Goal: Answer question/provide support

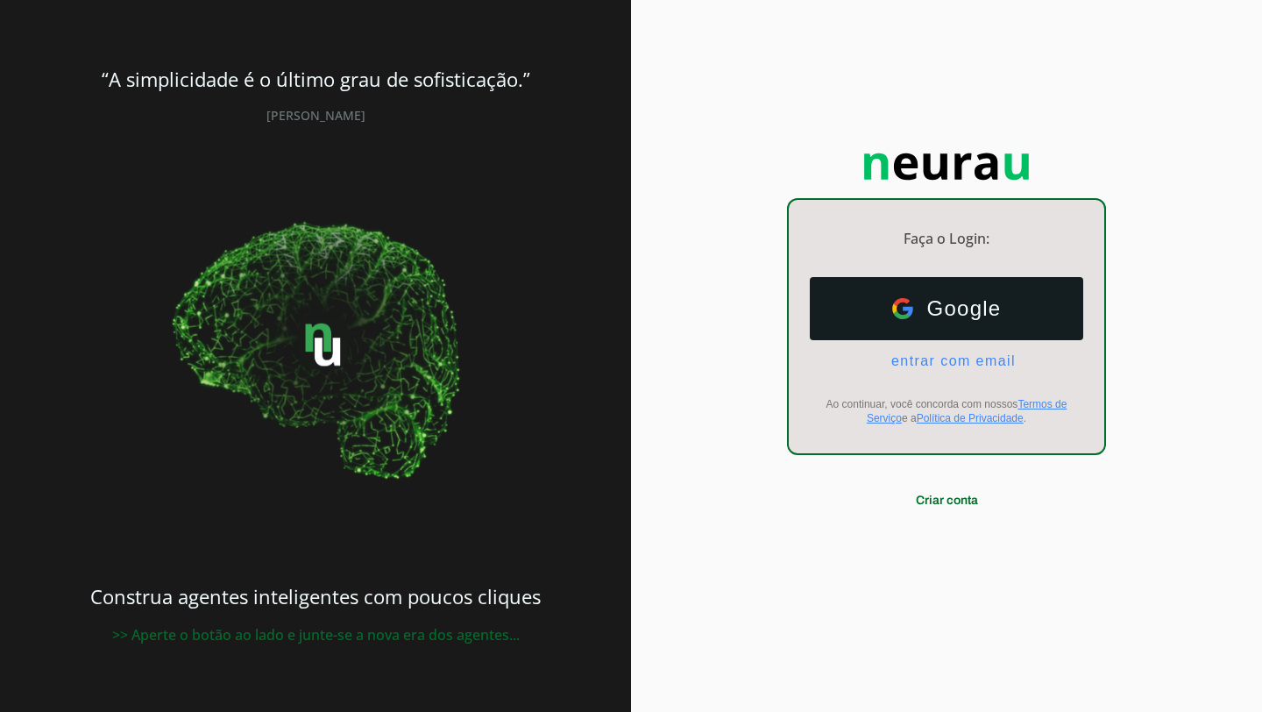
click at [870, 311] on button "Google Google" at bounding box center [947, 308] width 274 height 63
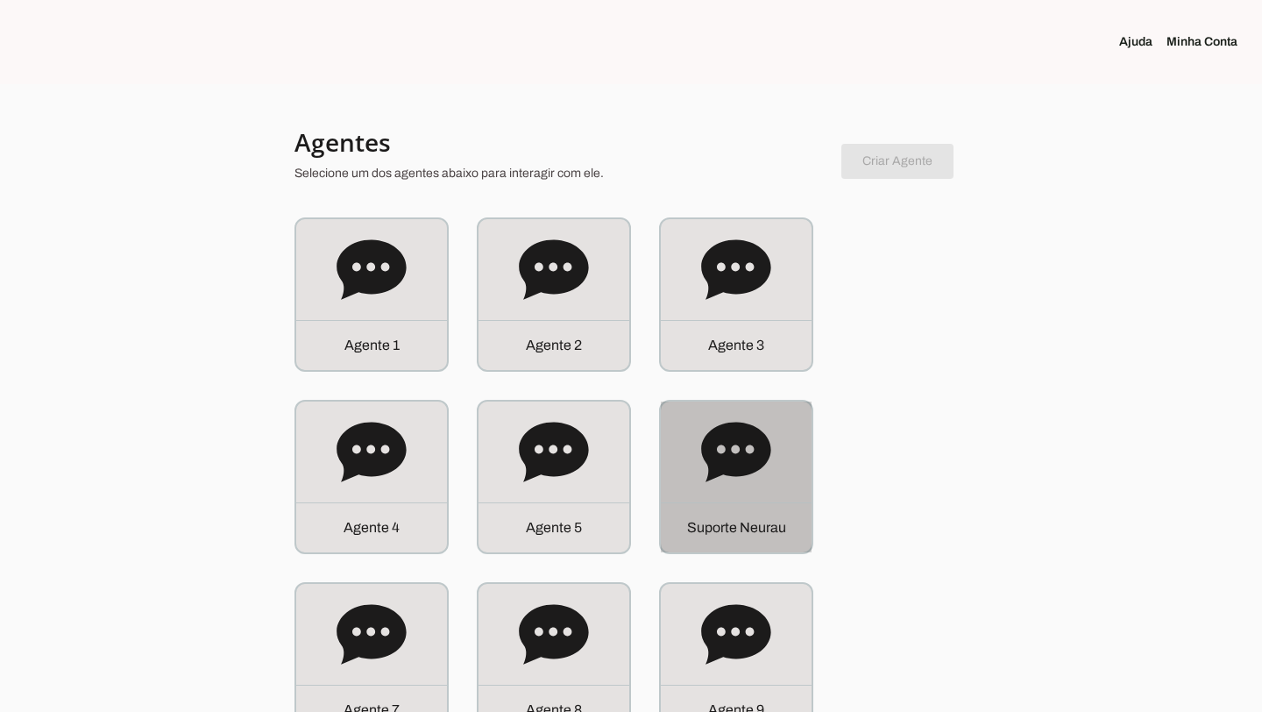
click at [754, 499] on div "S u p o r t e N e u r a u" at bounding box center [736, 477] width 151 height 151
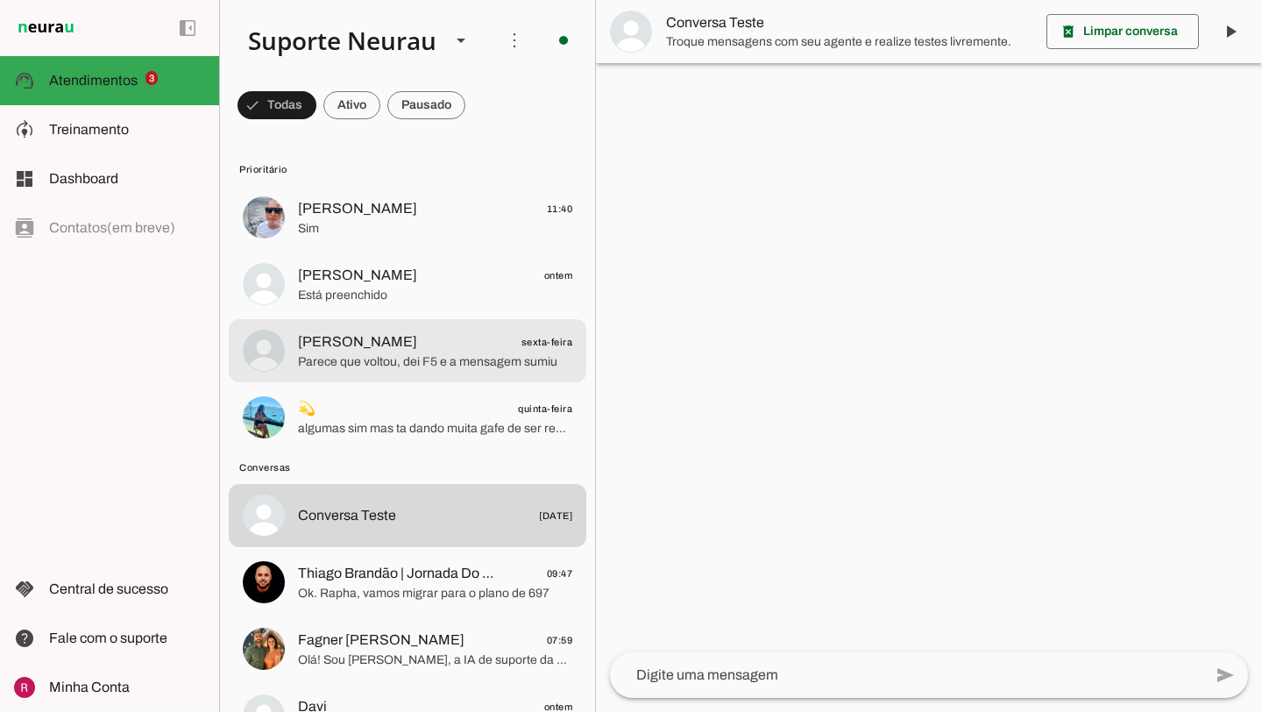
click at [430, 346] on span "[PERSON_NAME] sexta-feira" at bounding box center [435, 342] width 274 height 22
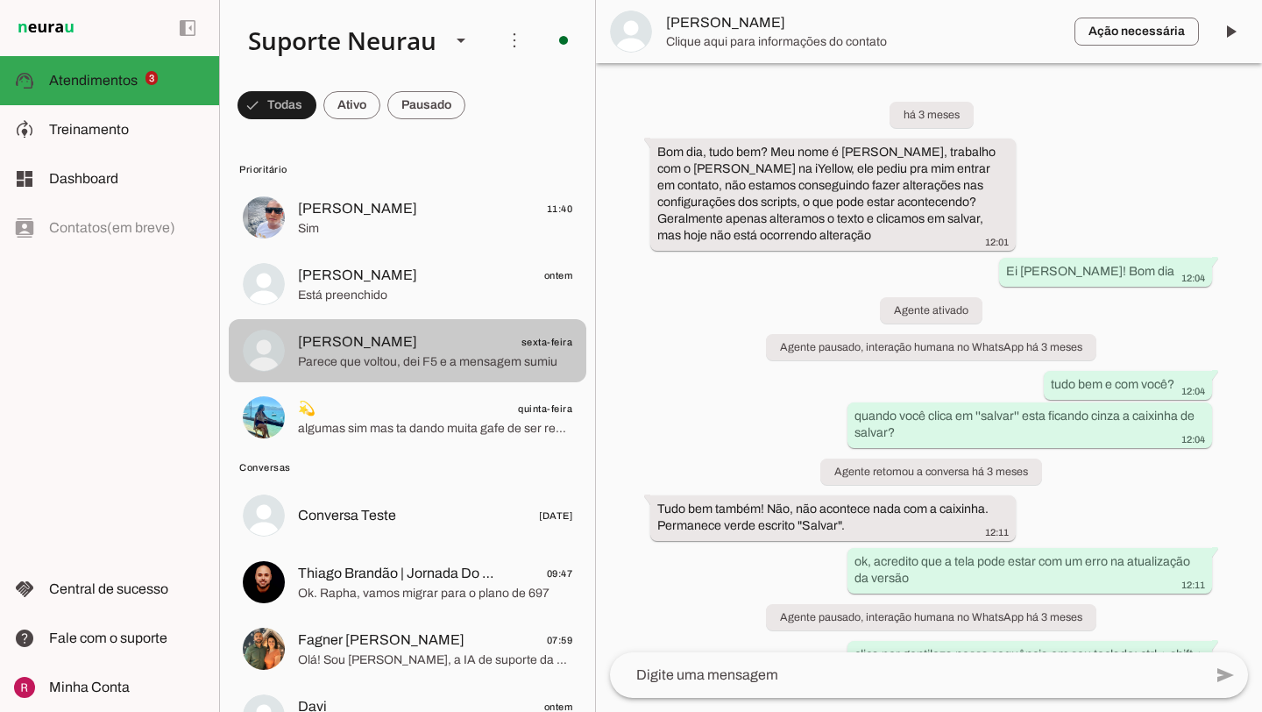
scroll to position [8534, 0]
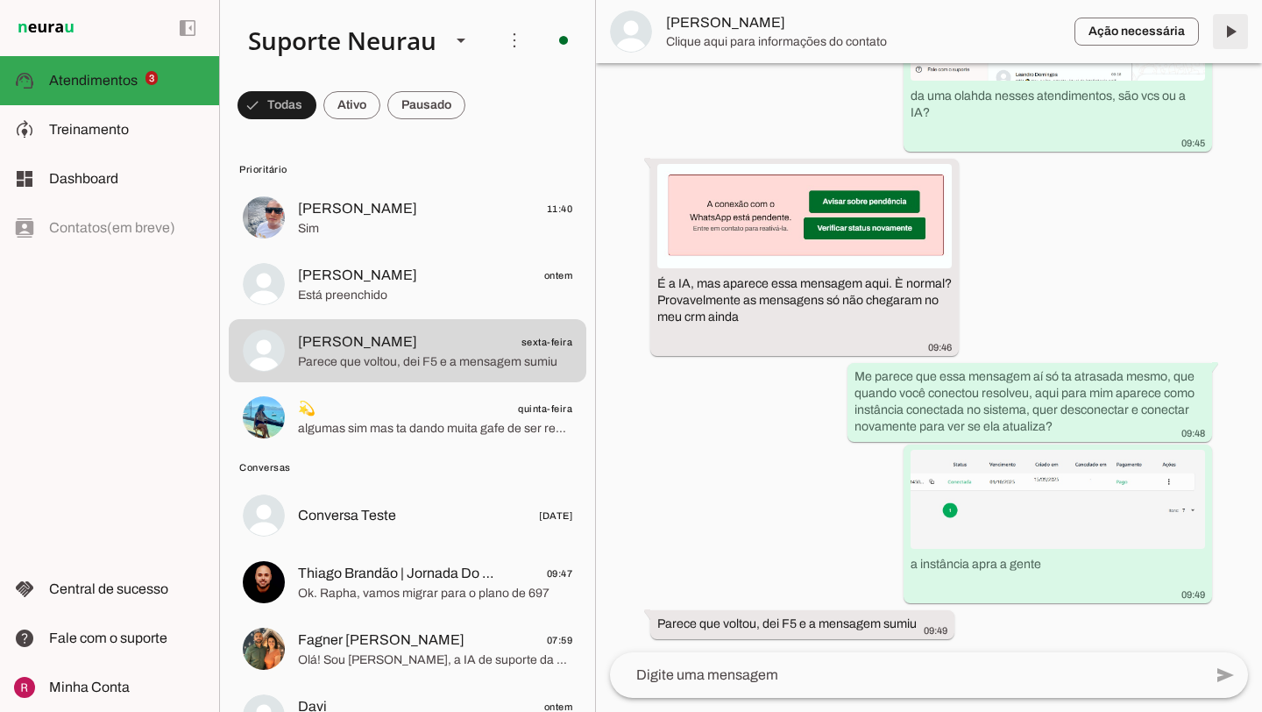
click at [1229, 32] on span at bounding box center [1231, 32] width 42 height 42
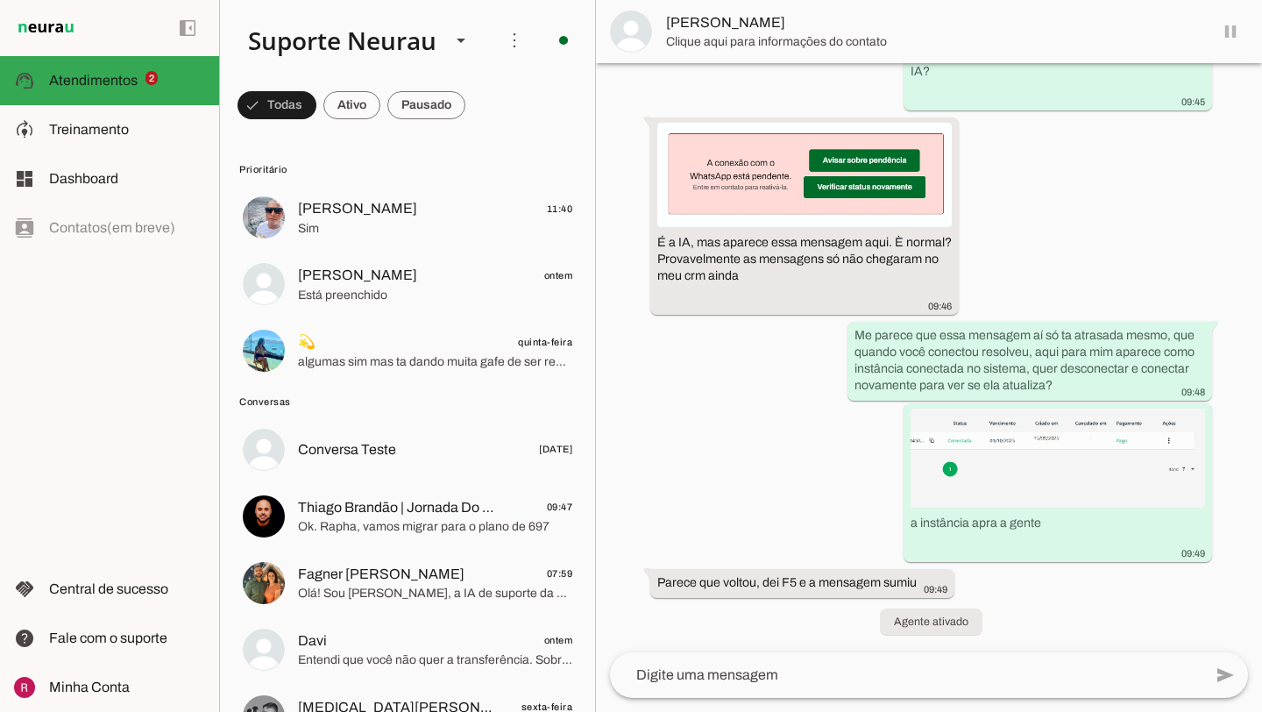
scroll to position [7771, 0]
click at [1229, 32] on span at bounding box center [1231, 32] width 42 height 42
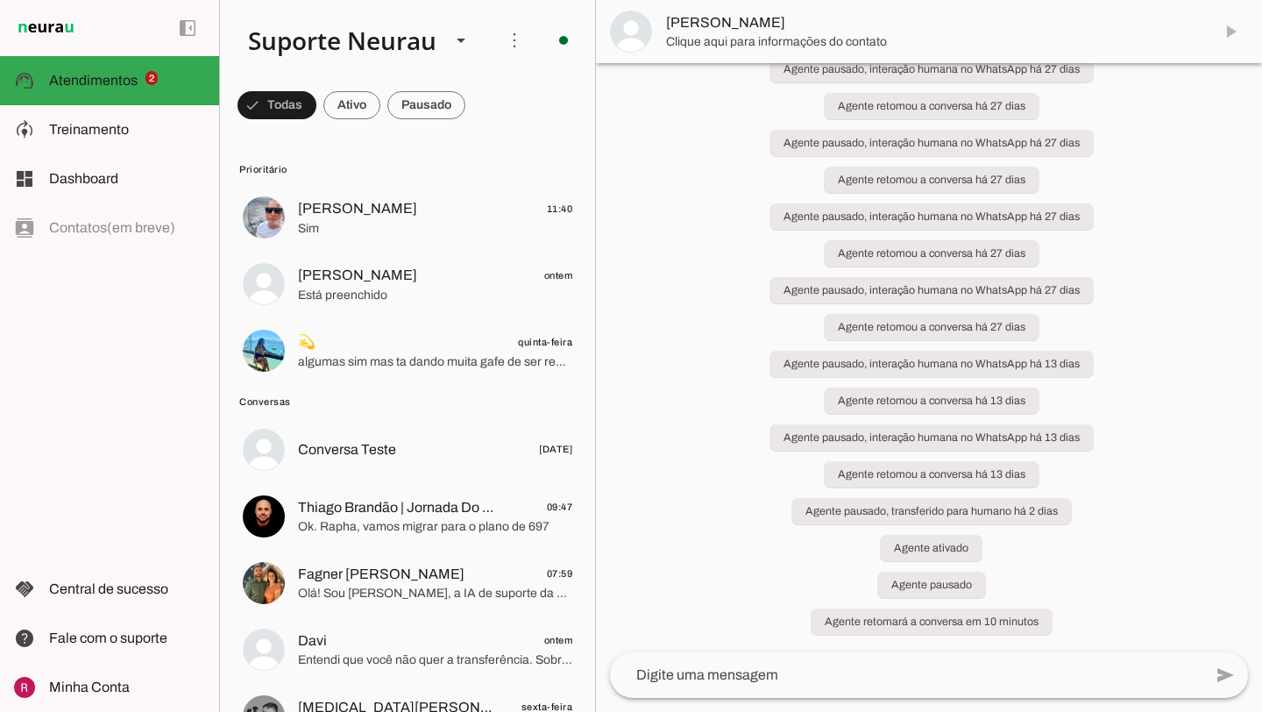
scroll to position [7845, 0]
